Goal: Obtain resource: Download file/media

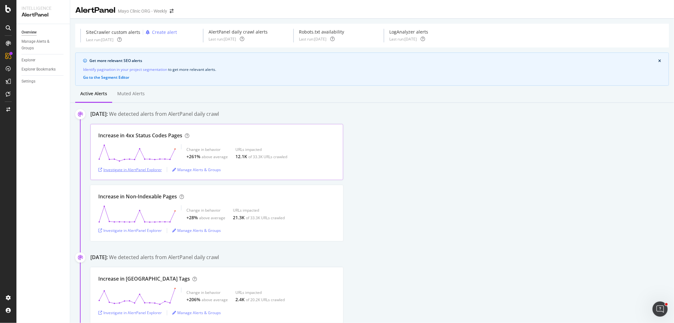
click at [140, 169] on div "Investigate in AlertPanel Explorer" at bounding box center [130, 169] width 64 height 5
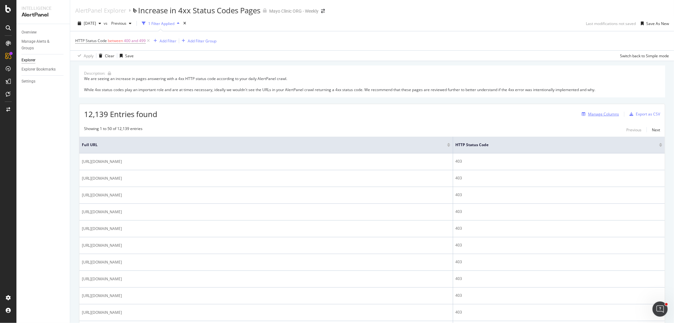
click at [600, 114] on div "Manage Columns" at bounding box center [603, 113] width 31 height 5
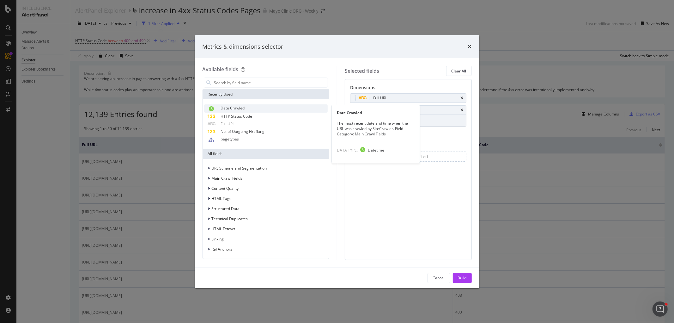
click at [240, 109] on span "Date Crawled" at bounding box center [233, 107] width 24 height 5
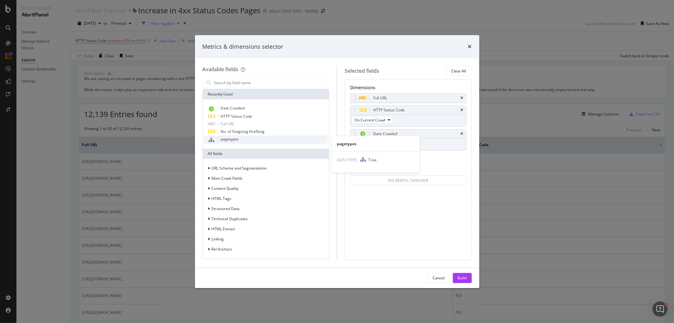
click at [236, 137] on span "pagetypes" at bounding box center [230, 138] width 18 height 5
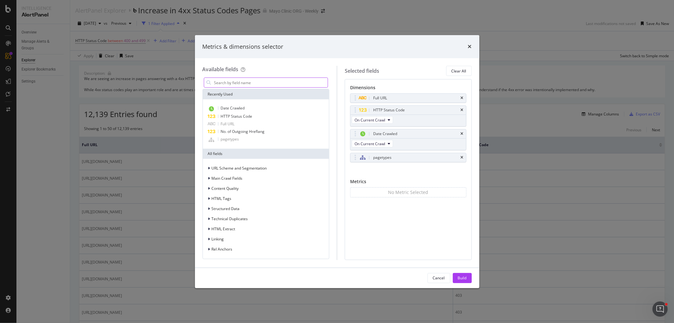
click at [245, 81] on input "modal" at bounding box center [271, 82] width 114 height 9
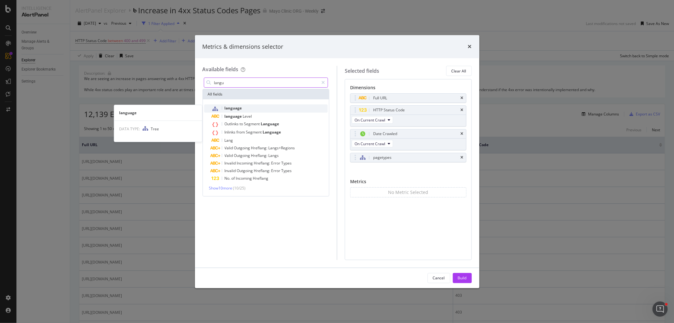
type input "langu"
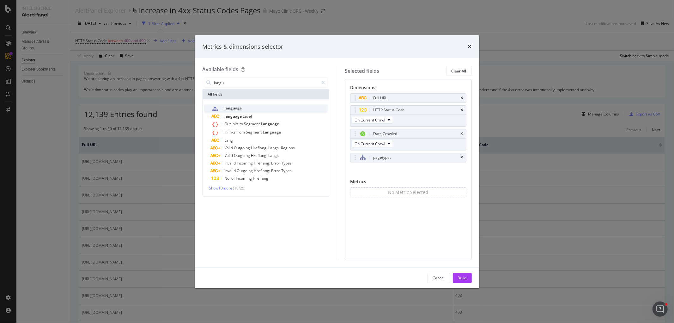
click at [242, 107] on div "language" at bounding box center [270, 108] width 116 height 8
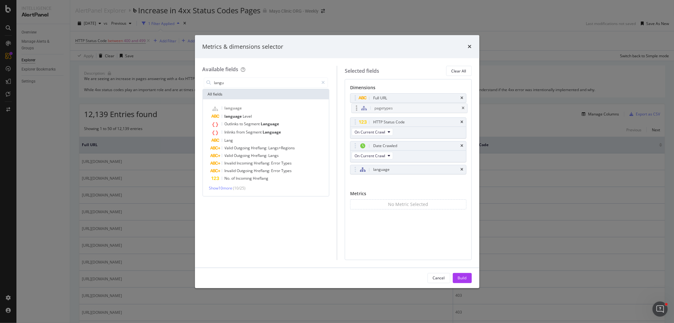
drag, startPoint x: 353, startPoint y: 157, endPoint x: 354, endPoint y: 109, distance: 48.0
click at [354, 109] on body "Intelligence AlertPanel Overview Manage Alerts & Groups Explorer Explorer Bookm…" at bounding box center [337, 161] width 674 height 323
drag, startPoint x: 356, startPoint y: 171, endPoint x: 356, endPoint y: 123, distance: 47.4
click at [461, 276] on div "Build" at bounding box center [462, 277] width 9 height 5
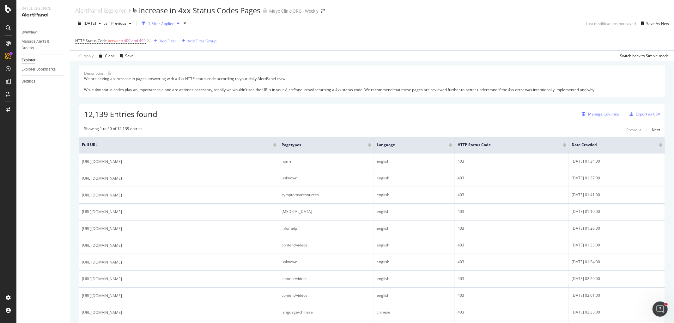
click at [605, 112] on div "Manage Columns" at bounding box center [603, 113] width 31 height 5
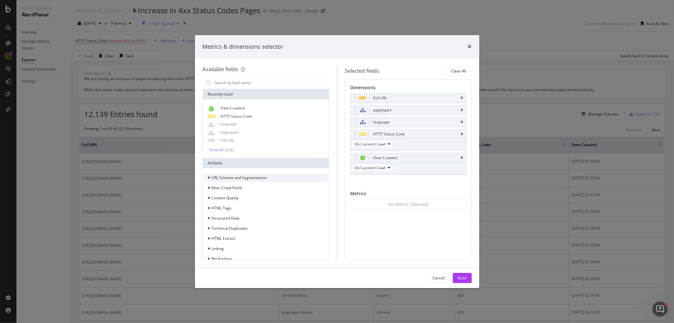
click at [207, 176] on div "URL Scheme and Segmentation" at bounding box center [235, 177] width 63 height 6
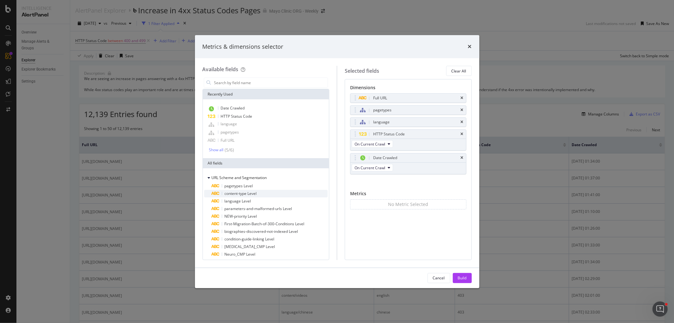
click at [254, 192] on span "content-type Level" at bounding box center [241, 193] width 32 height 5
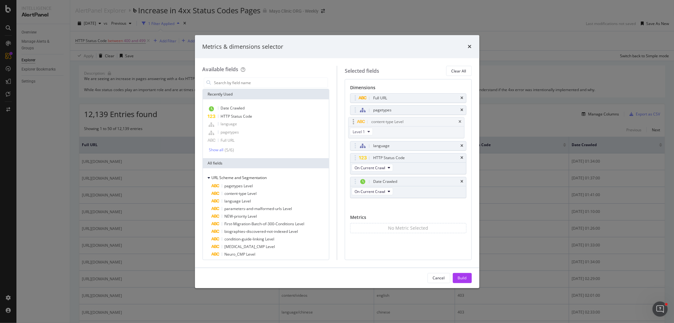
drag, startPoint x: 355, startPoint y: 184, endPoint x: 353, endPoint y: 124, distance: 59.8
click at [353, 124] on body "Intelligence AlertPanel Overview Manage Alerts & Groups Explorer Explorer Bookm…" at bounding box center [337, 161] width 674 height 323
click at [241, 182] on div "pagetypes Level" at bounding box center [270, 186] width 116 height 8
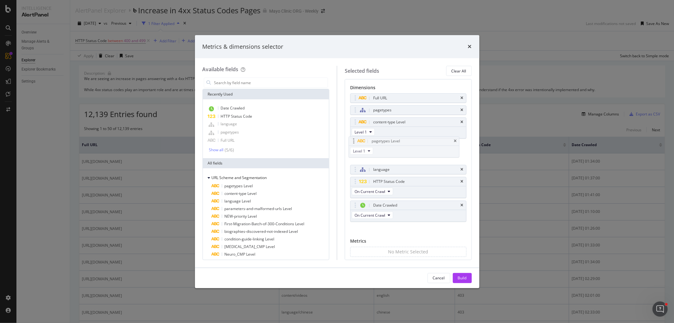
drag, startPoint x: 355, startPoint y: 208, endPoint x: 353, endPoint y: 143, distance: 64.5
click at [353, 143] on body "Intelligence AlertPanel Overview Manage Alerts & Groups Explorer Explorer Bookm…" at bounding box center [337, 161] width 674 height 323
click at [461, 109] on icon "times" at bounding box center [462, 110] width 3 height 4
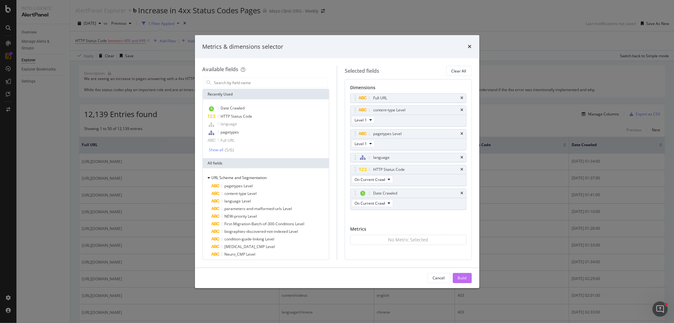
click at [463, 276] on div "Build" at bounding box center [462, 277] width 9 height 5
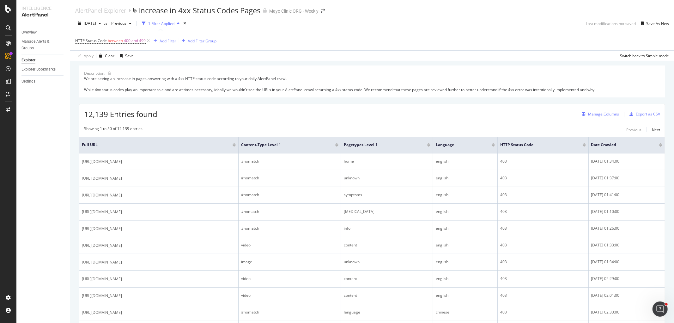
click at [600, 115] on div "Manage Columns" at bounding box center [603, 113] width 31 height 5
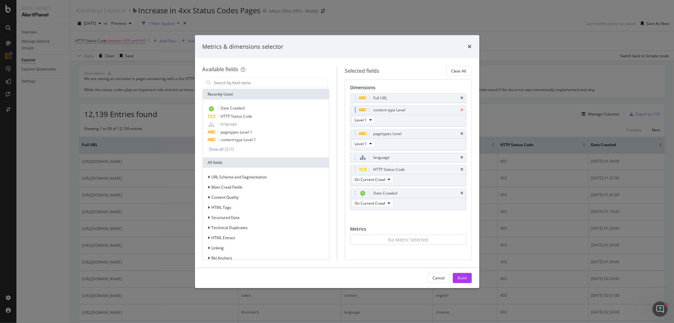
click at [461, 110] on icon "times" at bounding box center [462, 110] width 3 height 4
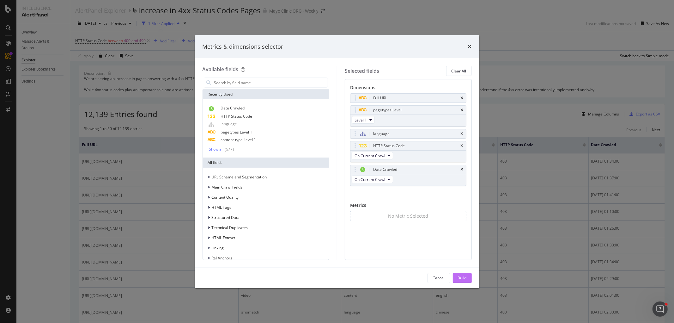
click at [462, 276] on div "Build" at bounding box center [462, 277] width 9 height 5
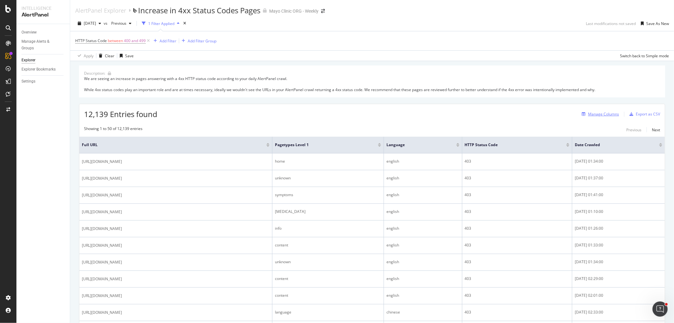
click at [598, 115] on div "Manage Columns" at bounding box center [603, 113] width 31 height 5
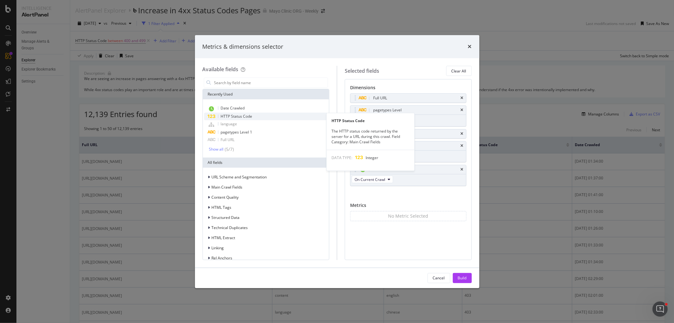
click at [234, 116] on span "HTTP Status Code" at bounding box center [237, 115] width 32 height 5
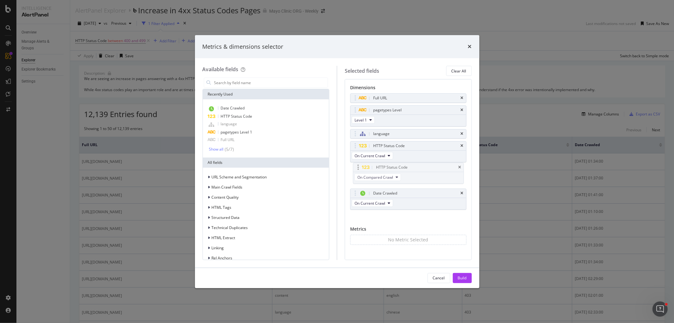
drag, startPoint x: 355, startPoint y: 195, endPoint x: 358, endPoint y: 168, distance: 26.4
click at [358, 168] on body "Intelligence AlertPanel Overview Manage Alerts & Groups Explorer Explorer Bookm…" at bounding box center [337, 161] width 674 height 323
click at [373, 181] on span "On Compared Crawl" at bounding box center [373, 179] width 36 height 5
click at [465, 277] on div "Build" at bounding box center [462, 277] width 9 height 5
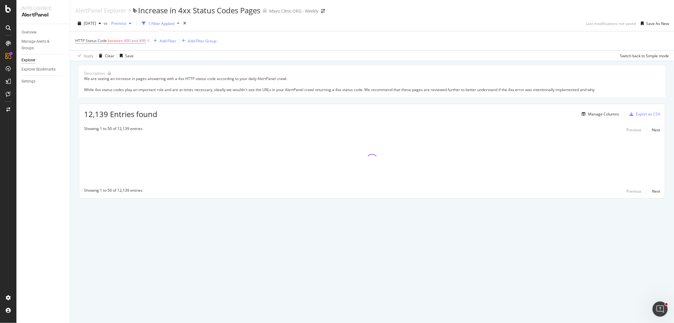
click at [126, 22] on span "Previous" at bounding box center [118, 23] width 18 height 5
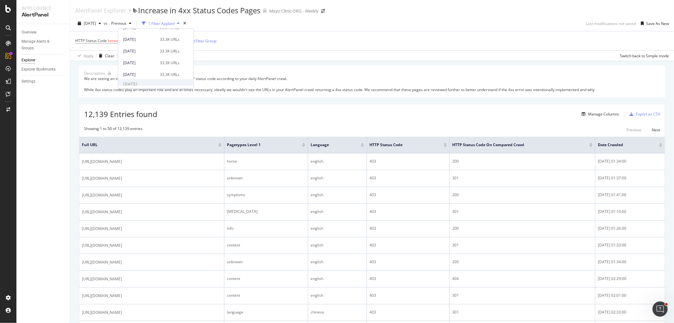
scroll to position [281, 0]
click at [142, 69] on div "[DATE]" at bounding box center [139, 70] width 33 height 6
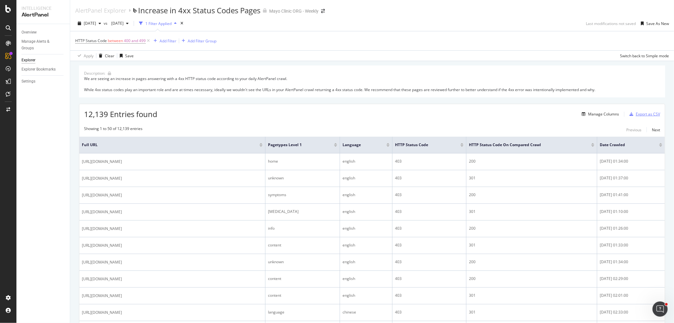
click at [647, 113] on div "Export as CSV" at bounding box center [648, 113] width 24 height 5
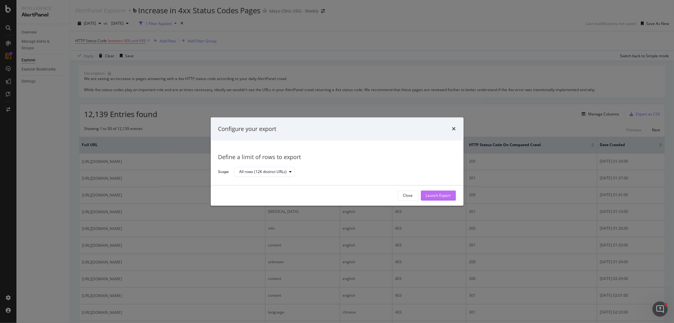
click at [438, 196] on div "Launch Export" at bounding box center [438, 195] width 25 height 5
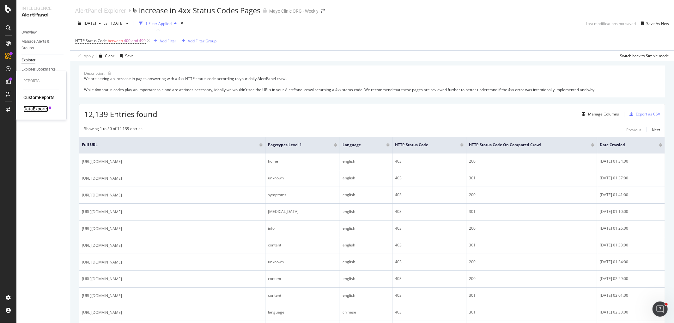
click at [37, 107] on div "DataExports" at bounding box center [35, 109] width 25 height 6
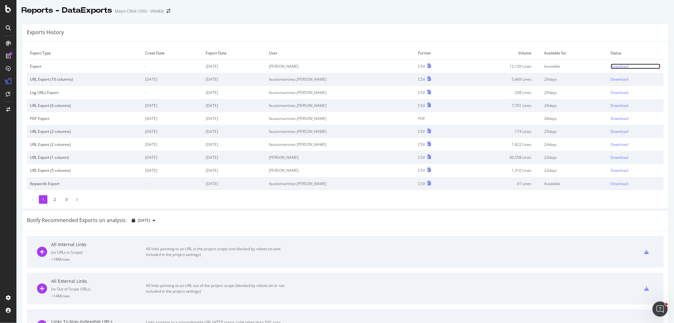
click at [611, 65] on div "Download" at bounding box center [620, 66] width 18 height 5
